Goal: Information Seeking & Learning: Find specific fact

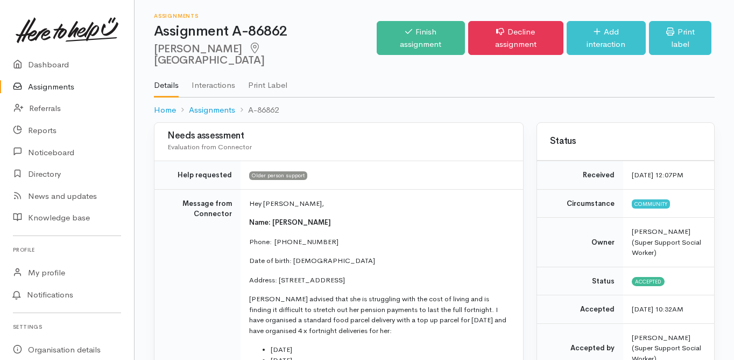
scroll to position [43, 0]
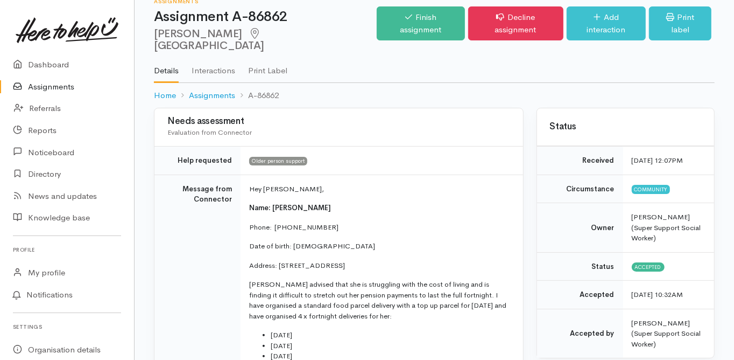
scroll to position [0, 0]
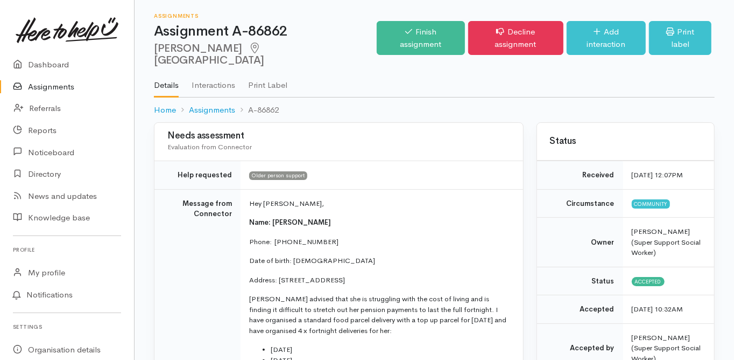
click at [54, 80] on link "Assignments" at bounding box center [67, 87] width 134 height 22
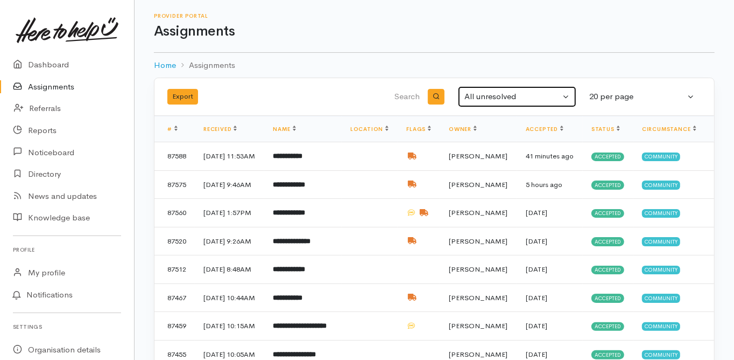
click at [479, 93] on div "All unresolved" at bounding box center [513, 96] width 96 height 12
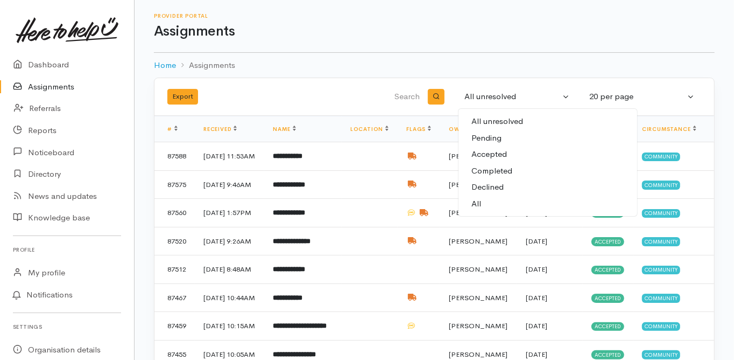
click at [483, 204] on link "All" at bounding box center [548, 203] width 179 height 17
select select "All"
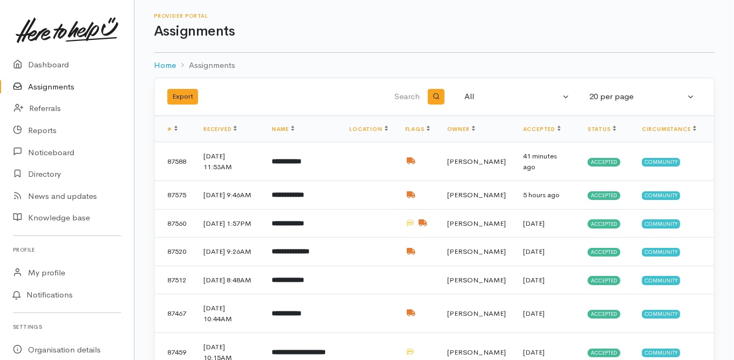
click at [412, 93] on input "search" at bounding box center [367, 97] width 109 height 26
type input "dianne"
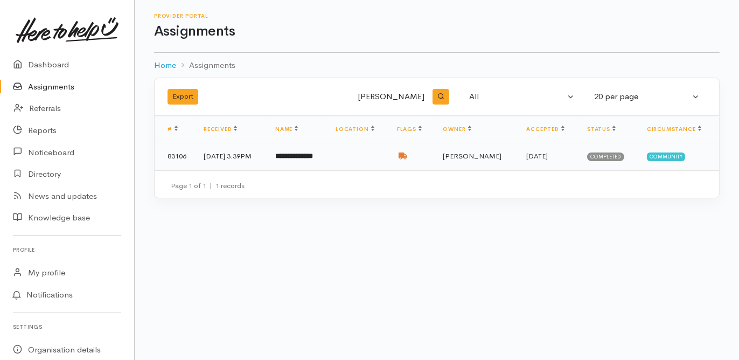
click at [306, 152] on b "**********" at bounding box center [294, 155] width 38 height 7
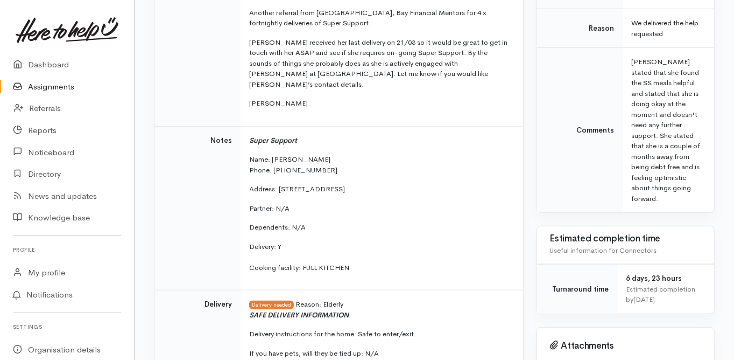
scroll to position [431, 0]
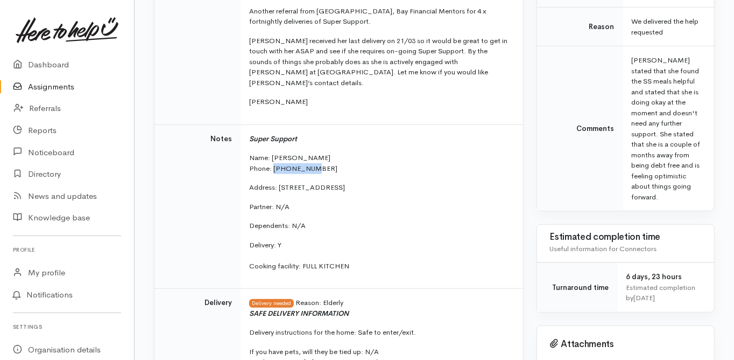
drag, startPoint x: 312, startPoint y: 157, endPoint x: 272, endPoint y: 155, distance: 39.9
click at [272, 155] on p "Name: Dianne Hopkins Phone: 0220920459" at bounding box center [379, 162] width 261 height 21
copy p "0220920459"
drag, startPoint x: 278, startPoint y: 177, endPoint x: 362, endPoint y: 180, distance: 84.1
click at [362, 182] on p "Address: Flat 2a/39 Maitland Street, Tauranga" at bounding box center [379, 187] width 261 height 11
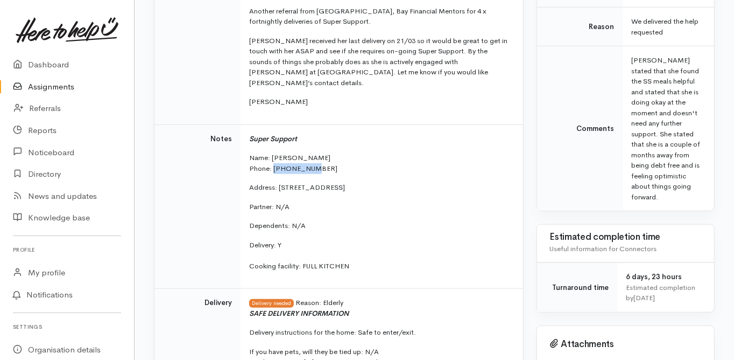
copy p "Flat 2a/39 Maitland Street"
click at [210, 219] on td "Notes" at bounding box center [198, 206] width 86 height 164
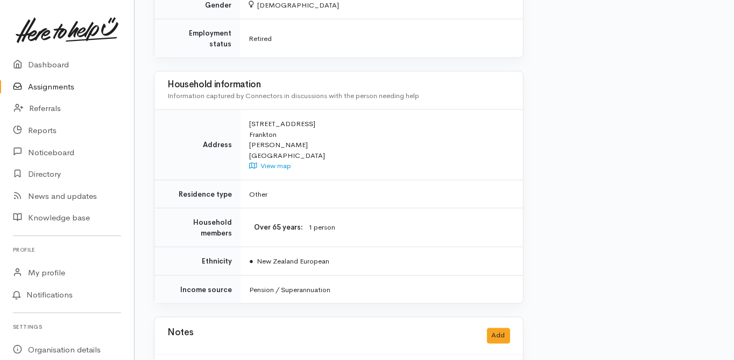
scroll to position [942, 0]
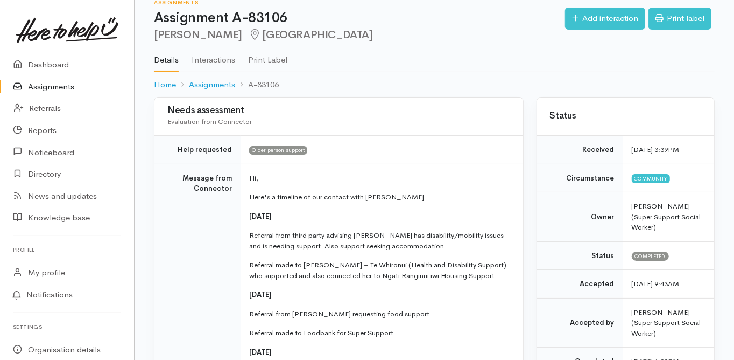
scroll to position [0, 0]
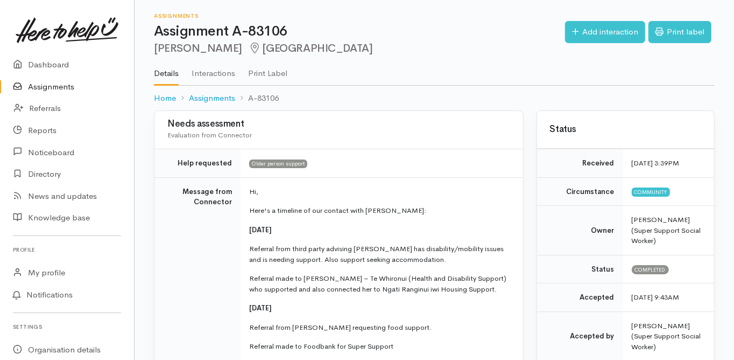
click at [50, 65] on link "Dashboard" at bounding box center [67, 65] width 134 height 22
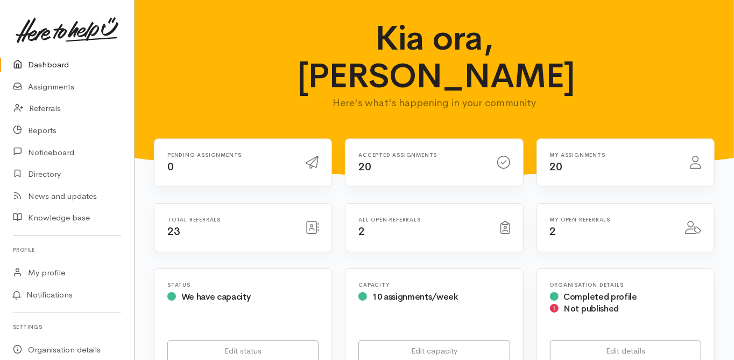
click at [51, 64] on link "Dashboard" at bounding box center [67, 65] width 134 height 22
click at [53, 61] on link "Dashboard" at bounding box center [67, 65] width 134 height 22
